Goal: Transaction & Acquisition: Download file/media

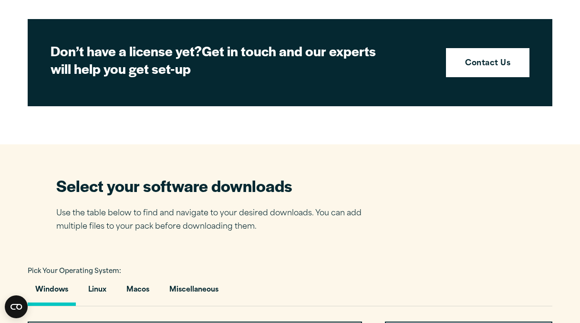
scroll to position [577, 0]
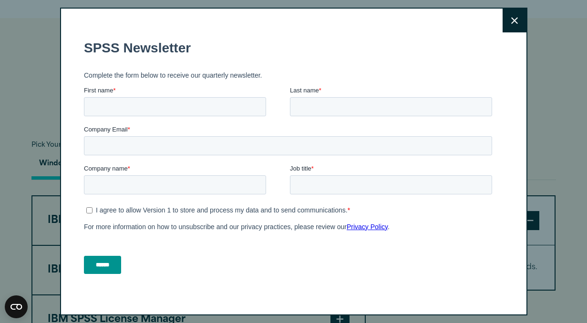
click at [506, 16] on button "Close" at bounding box center [515, 21] width 24 height 24
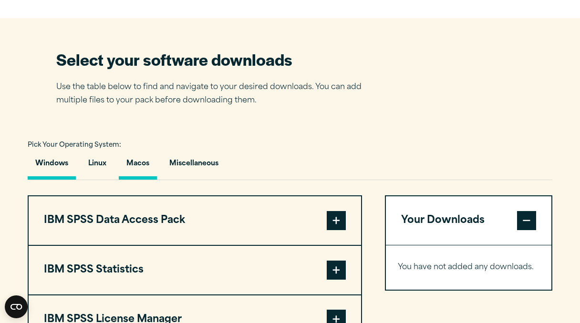
click at [133, 165] on button "Macos" at bounding box center [138, 166] width 38 height 27
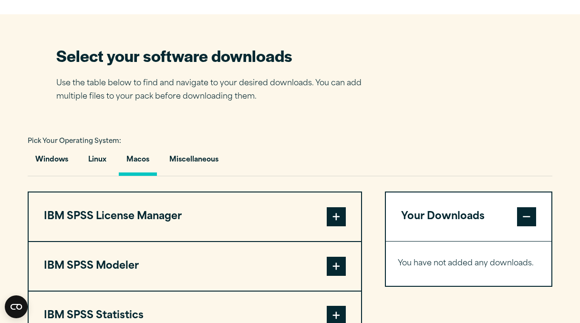
scroll to position [593, 0]
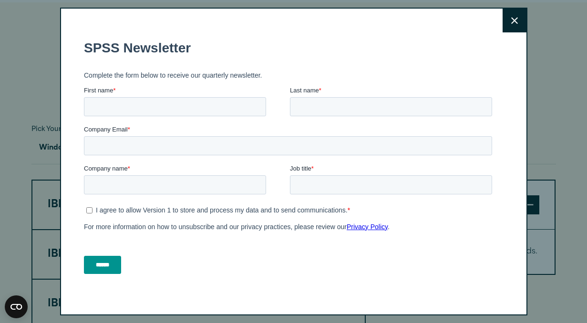
click at [508, 17] on button "Close" at bounding box center [515, 21] width 24 height 24
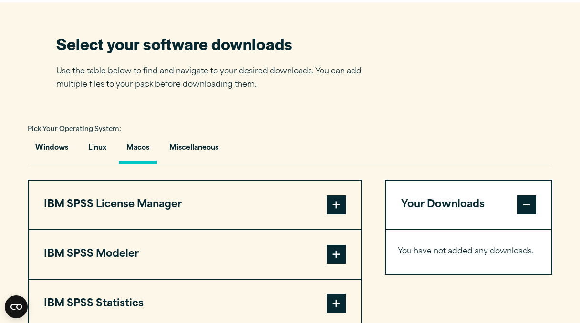
click at [160, 208] on button "IBM SPSS License Manager" at bounding box center [195, 205] width 332 height 49
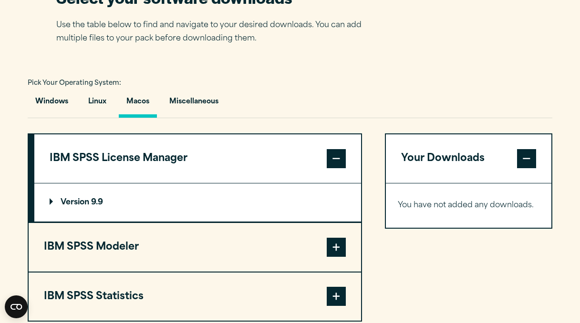
scroll to position [639, 0]
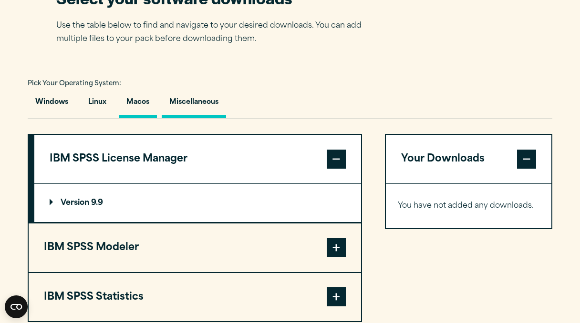
click at [206, 117] on button "Miscellaneous" at bounding box center [194, 104] width 64 height 27
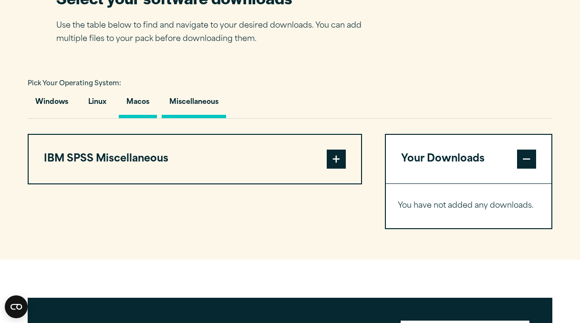
click at [133, 115] on button "Macos" at bounding box center [138, 104] width 38 height 27
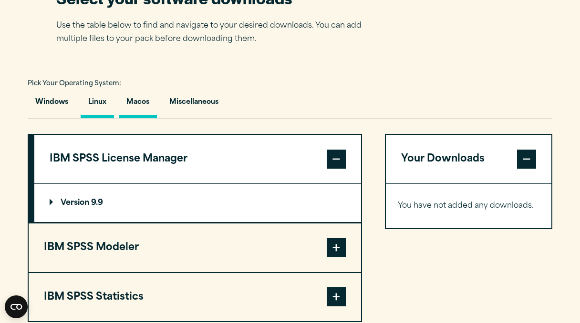
click at [98, 112] on button "Linux" at bounding box center [97, 104] width 33 height 27
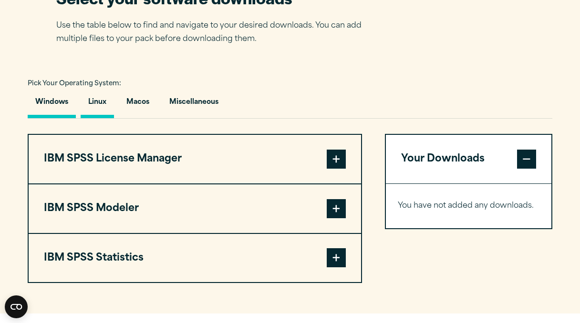
click at [51, 114] on button "Windows" at bounding box center [52, 104] width 48 height 27
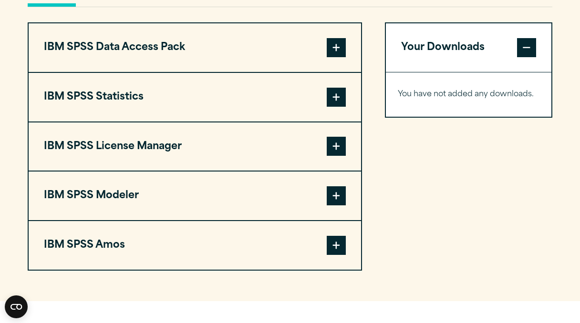
scroll to position [926, 0]
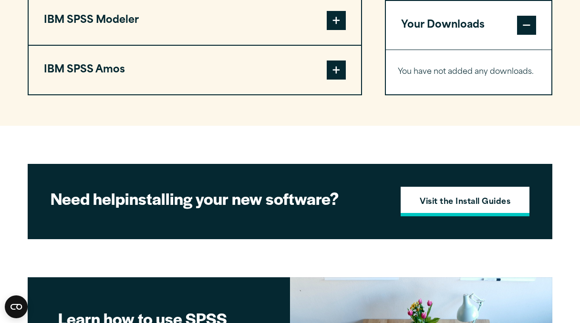
click at [432, 202] on strong "Visit the Install Guides" at bounding box center [465, 203] width 91 height 12
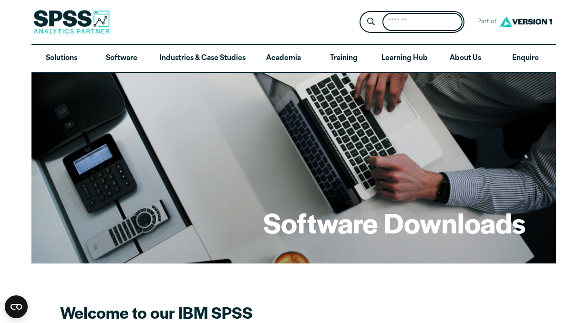
click at [401, 20] on input "Search for:" at bounding box center [423, 22] width 80 height 19
type input "**********"
click at [362, 13] on button "Submit Site Search" at bounding box center [371, 22] width 18 height 18
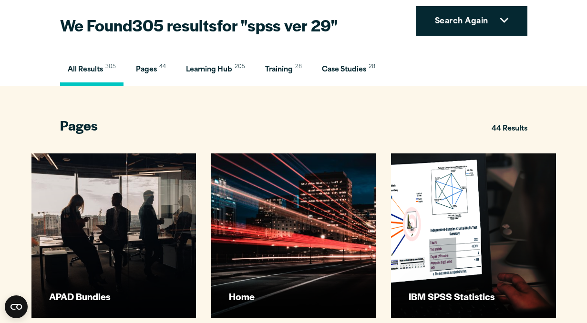
scroll to position [142, 0]
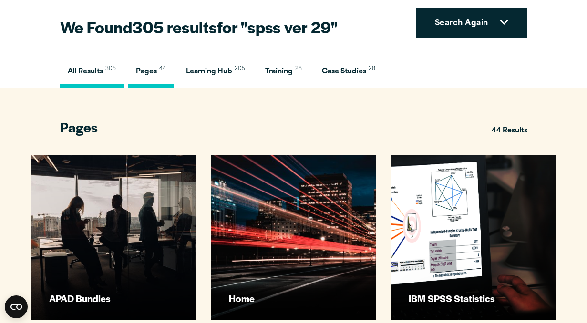
click at [155, 72] on span "Pages" at bounding box center [146, 71] width 21 height 7
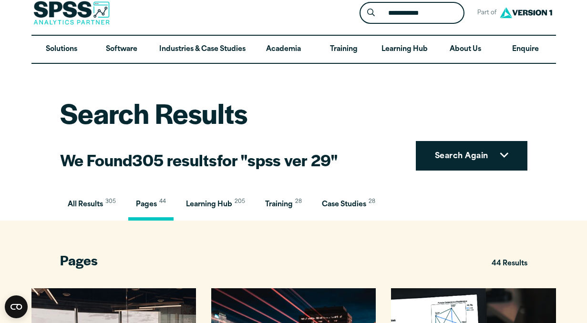
scroll to position [0, 0]
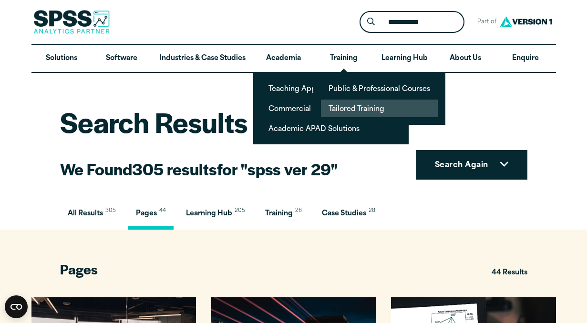
click at [341, 104] on link "Tailored Training" at bounding box center [379, 109] width 117 height 18
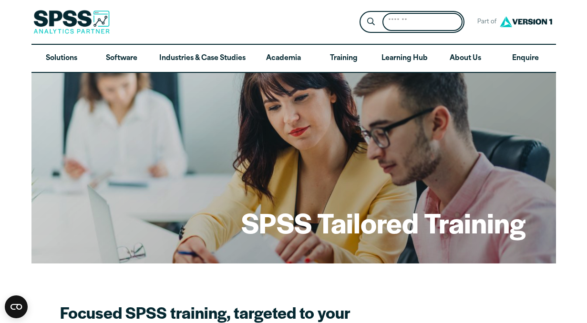
click at [397, 23] on input "Search for:" at bounding box center [423, 22] width 80 height 19
type input "**"
click at [362, 13] on button "Submit Site Search" at bounding box center [371, 22] width 18 height 18
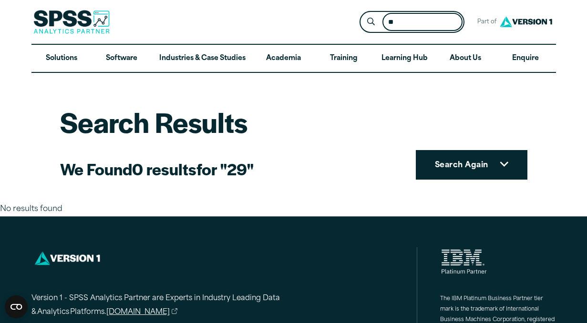
click at [399, 20] on input "**" at bounding box center [423, 22] width 80 height 19
type input "*"
type input "******"
click at [362, 13] on button "Submit Site Search" at bounding box center [371, 22] width 18 height 18
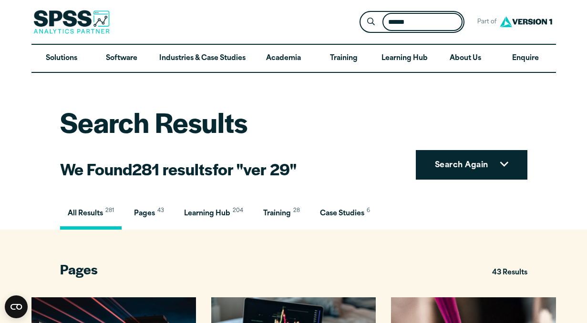
drag, startPoint x: 399, startPoint y: 24, endPoint x: 403, endPoint y: 39, distance: 15.9
click at [399, 23] on input "******" at bounding box center [423, 22] width 80 height 19
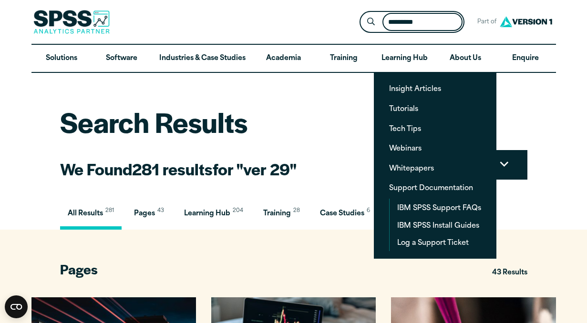
click at [432, 17] on input "*********" at bounding box center [423, 22] width 80 height 19
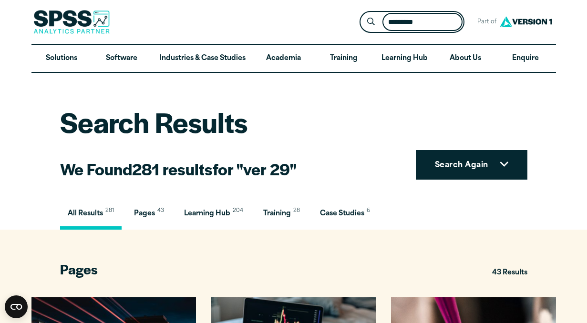
type input "*********"
click at [362, 13] on button "Submit Site Search" at bounding box center [371, 22] width 18 height 18
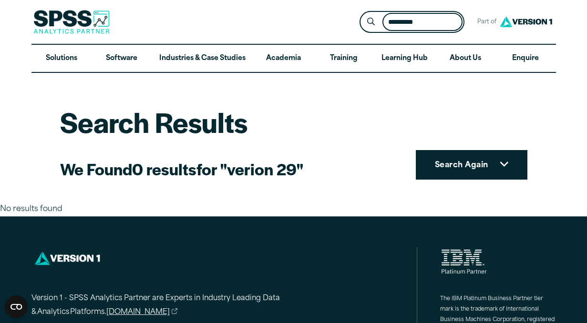
click at [412, 22] on input "*********" at bounding box center [423, 22] width 80 height 19
type input "******"
click at [362, 13] on button "Submit Site Search" at bounding box center [371, 22] width 18 height 18
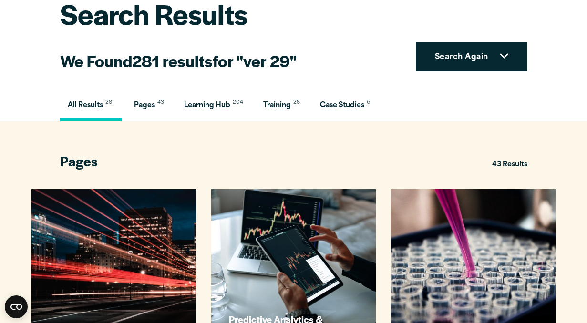
scroll to position [109, 0]
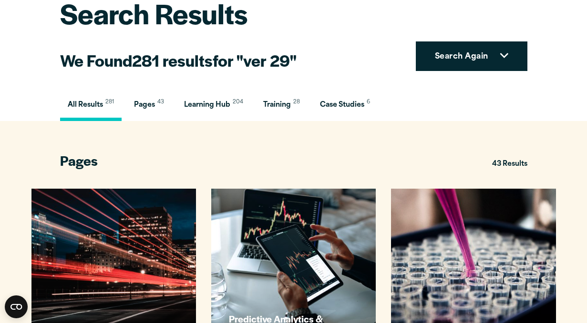
click at [397, 121] on div "All Results 281 Pages 43 Learning Hub 204 Training 28 Case Studies 6" at bounding box center [293, 107] width 467 height 27
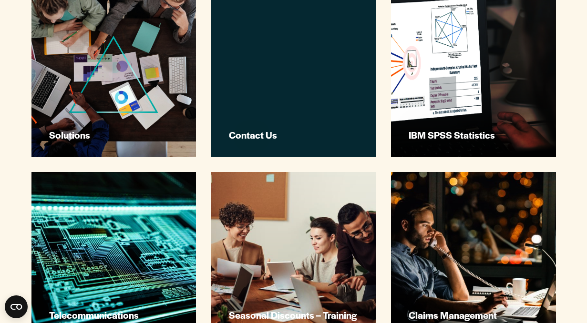
scroll to position [1748, 0]
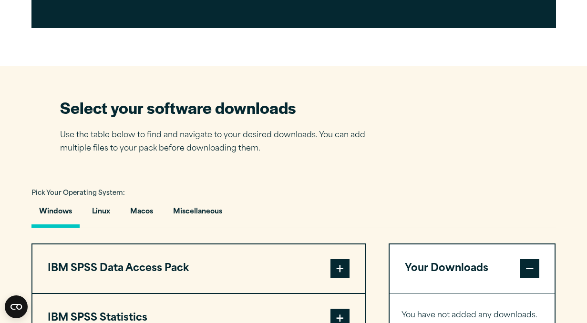
scroll to position [531, 0]
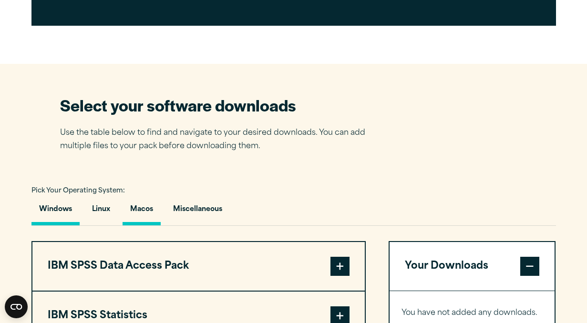
click at [143, 210] on button "Macos" at bounding box center [142, 211] width 38 height 27
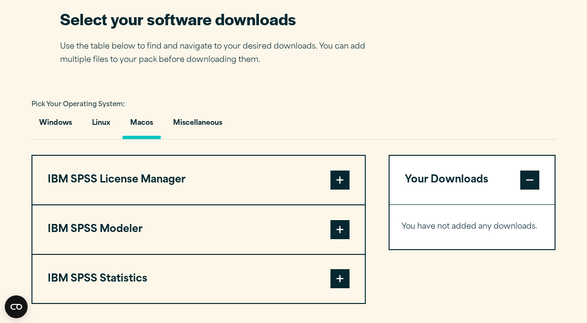
scroll to position [622, 0]
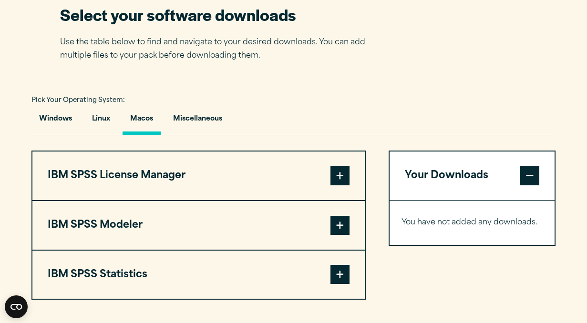
click at [339, 181] on span at bounding box center [340, 175] width 19 height 19
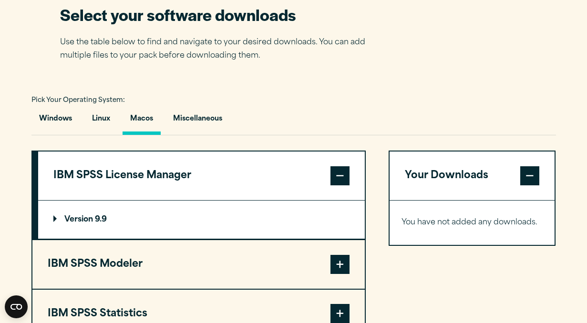
click at [173, 268] on button "IBM SPSS Modeler" at bounding box center [198, 264] width 332 height 49
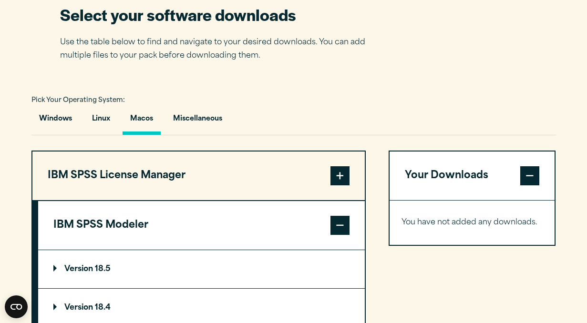
click at [170, 182] on button "IBM SPSS License Manager" at bounding box center [198, 176] width 332 height 49
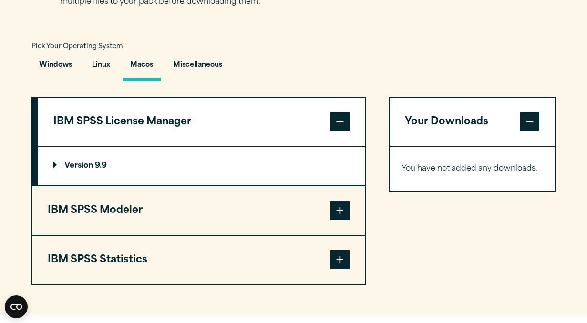
scroll to position [677, 0]
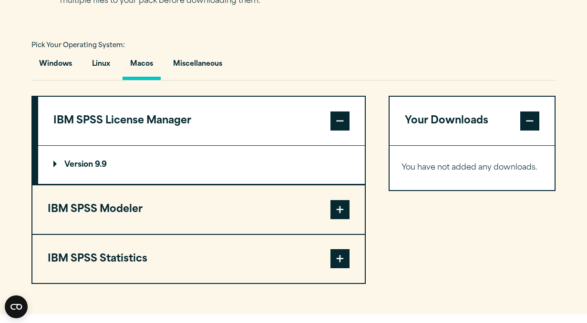
click at [117, 217] on button "IBM SPSS Modeler" at bounding box center [198, 210] width 332 height 49
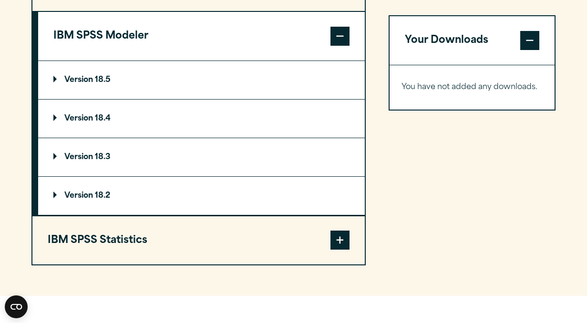
scroll to position [815, 0]
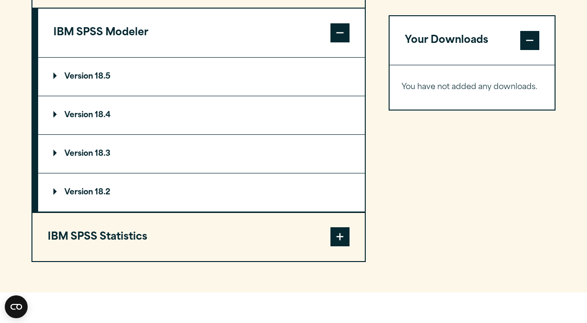
click at [115, 239] on button "IBM SPSS Statistics" at bounding box center [198, 237] width 332 height 49
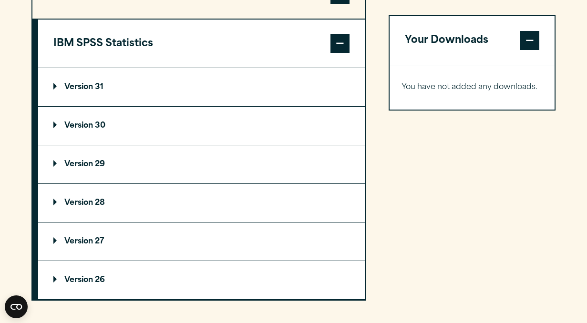
scroll to position [849, 0]
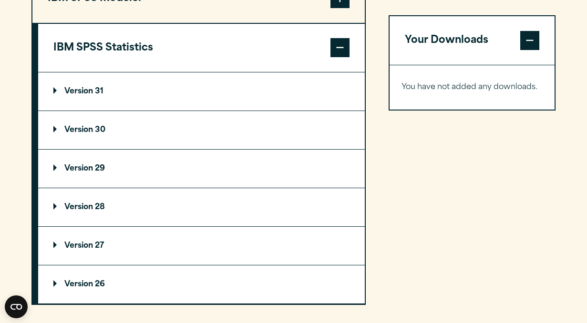
click at [87, 170] on p "Version 29" at bounding box center [79, 169] width 52 height 8
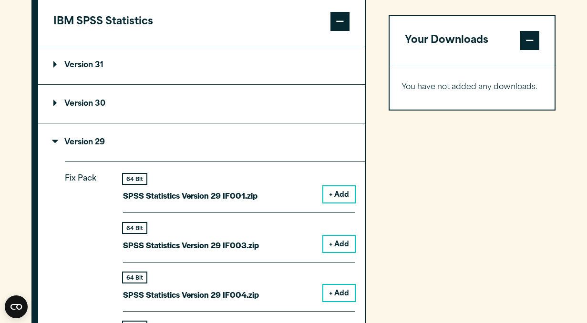
scroll to position [855, 0]
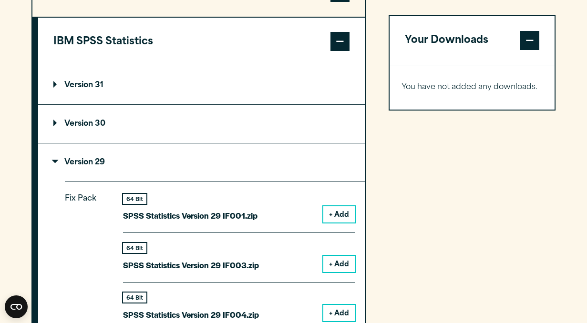
click at [57, 163] on summary "Version 29" at bounding box center [201, 163] width 327 height 38
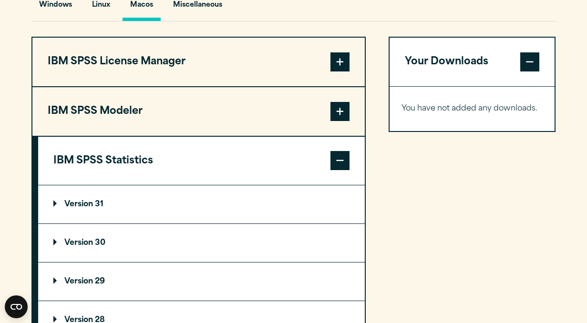
scroll to position [726, 0]
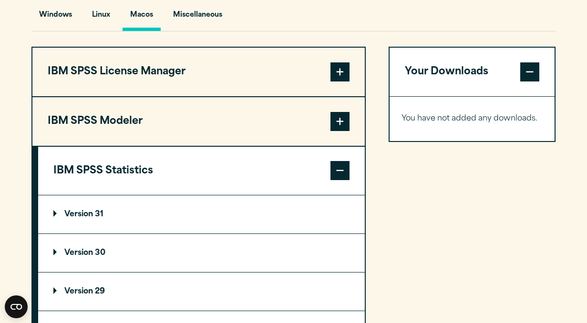
click at [340, 175] on span at bounding box center [340, 170] width 19 height 19
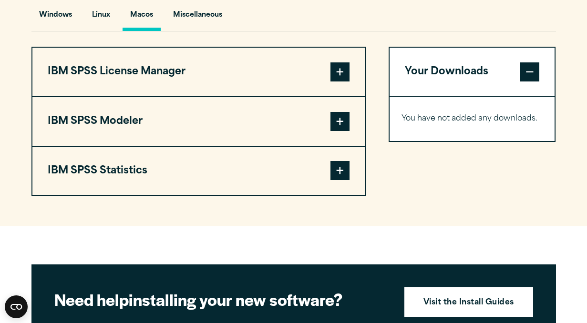
click at [339, 124] on span at bounding box center [340, 121] width 19 height 19
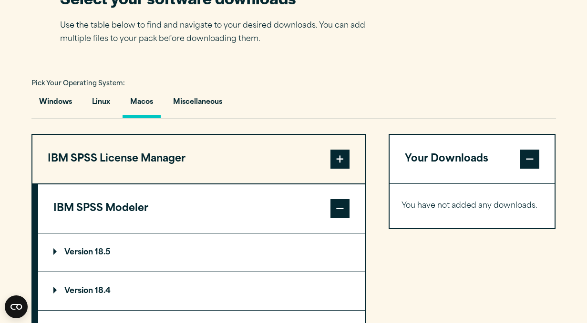
scroll to position [641, 0]
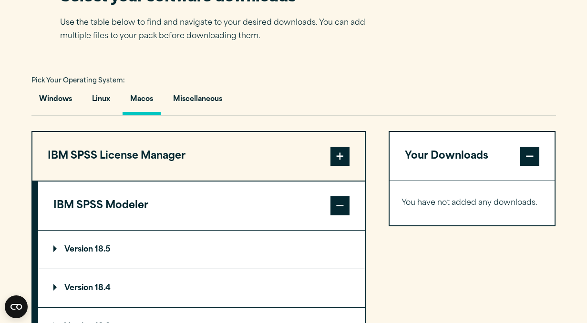
click at [336, 208] on span at bounding box center [340, 206] width 19 height 19
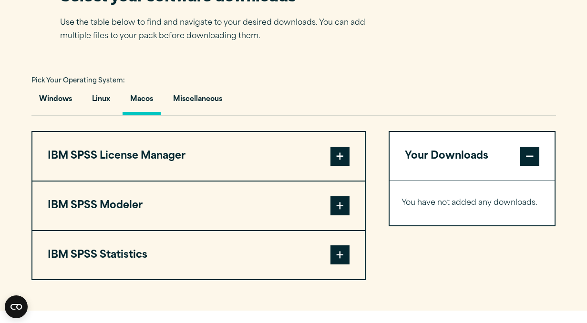
click at [339, 260] on span at bounding box center [340, 255] width 19 height 19
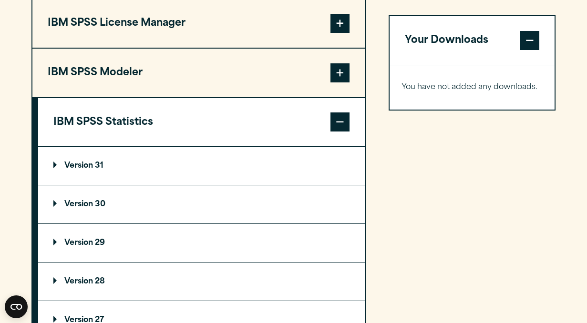
scroll to position [777, 0]
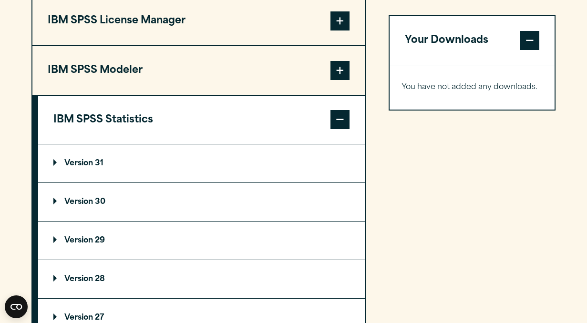
click at [85, 245] on p "Version 29" at bounding box center [79, 241] width 52 height 8
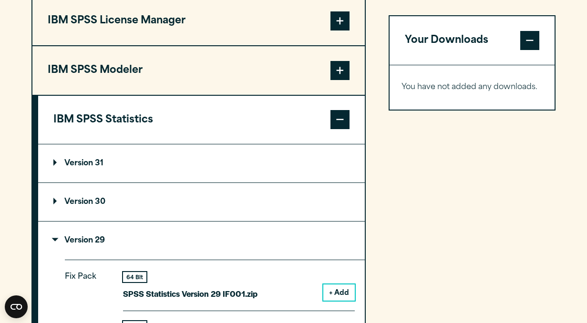
click at [342, 293] on button "+ Add" at bounding box center [338, 293] width 31 height 16
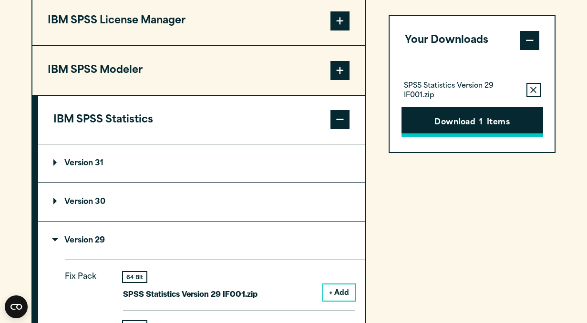
click at [461, 121] on button "Download 1 Items" at bounding box center [473, 122] width 142 height 30
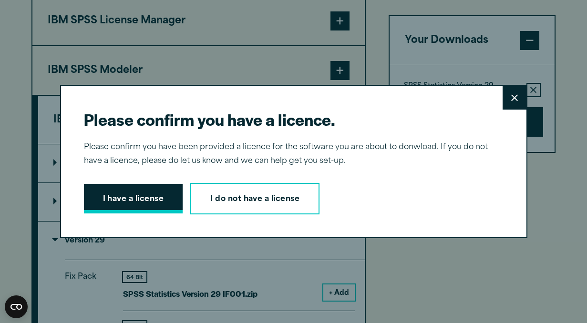
click at [141, 201] on button "I have a license" at bounding box center [133, 199] width 99 height 30
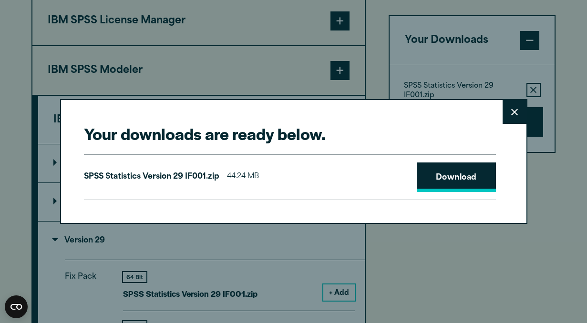
click at [442, 177] on link "Download" at bounding box center [456, 178] width 79 height 30
click at [514, 107] on button "Close" at bounding box center [515, 112] width 24 height 24
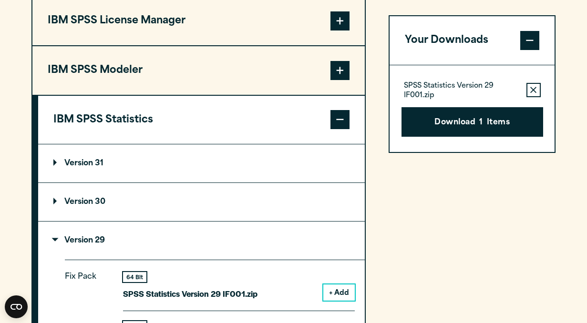
click at [248, 123] on button "IBM SPSS Statistics" at bounding box center [201, 120] width 327 height 49
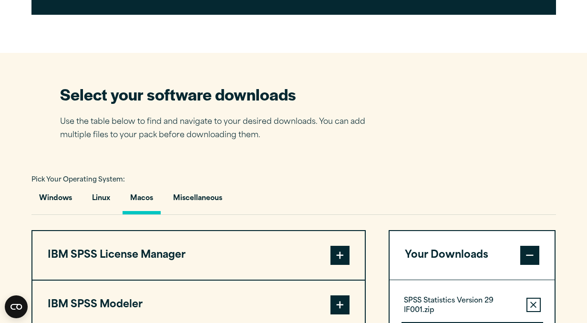
scroll to position [549, 0]
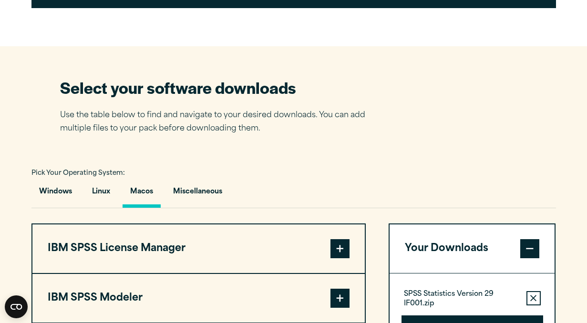
click at [248, 123] on p "Use the table below to find and navigate to your desired downloads. You can add…" at bounding box center [220, 123] width 320 height 28
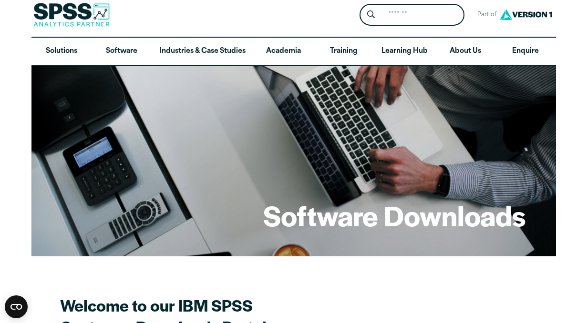
scroll to position [0, 0]
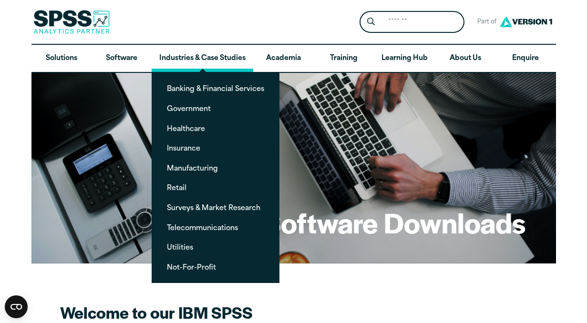
click at [176, 56] on link "Industries & Case Studies" at bounding box center [203, 59] width 102 height 28
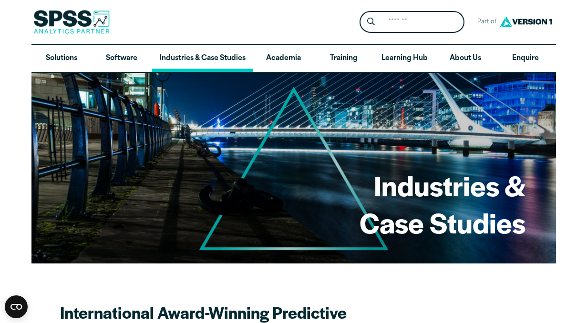
click at [176, 56] on link "Industries & Case Studies" at bounding box center [203, 59] width 102 height 28
